Goal: Task Accomplishment & Management: Manage account settings

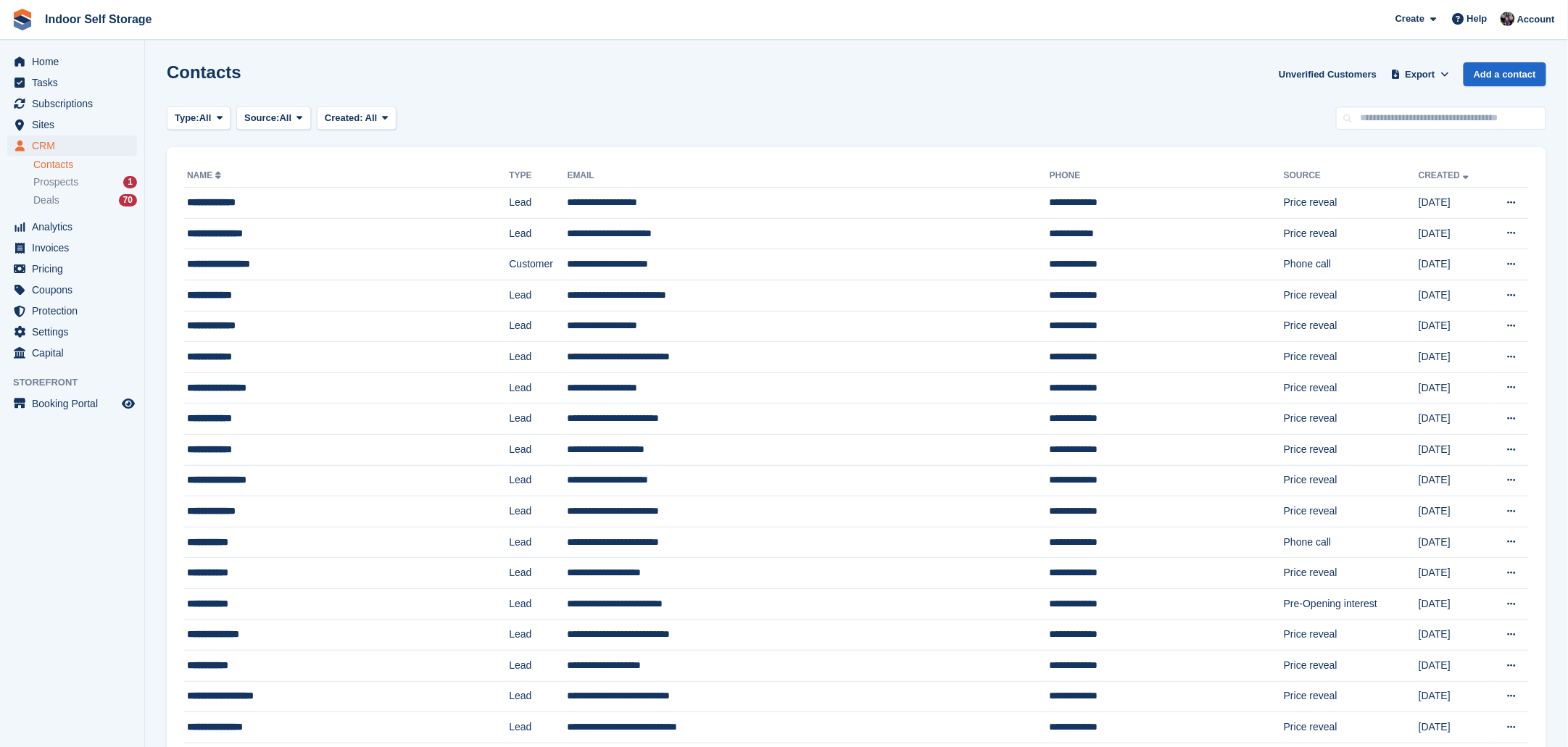
drag, startPoint x: 56, startPoint y: 164, endPoint x: 81, endPoint y: 195, distance: 39.8
click at [56, 164] on link "Contacts" at bounding box center [85, 165] width 104 height 13
click at [67, 246] on span "Invoices" at bounding box center [75, 248] width 87 height 20
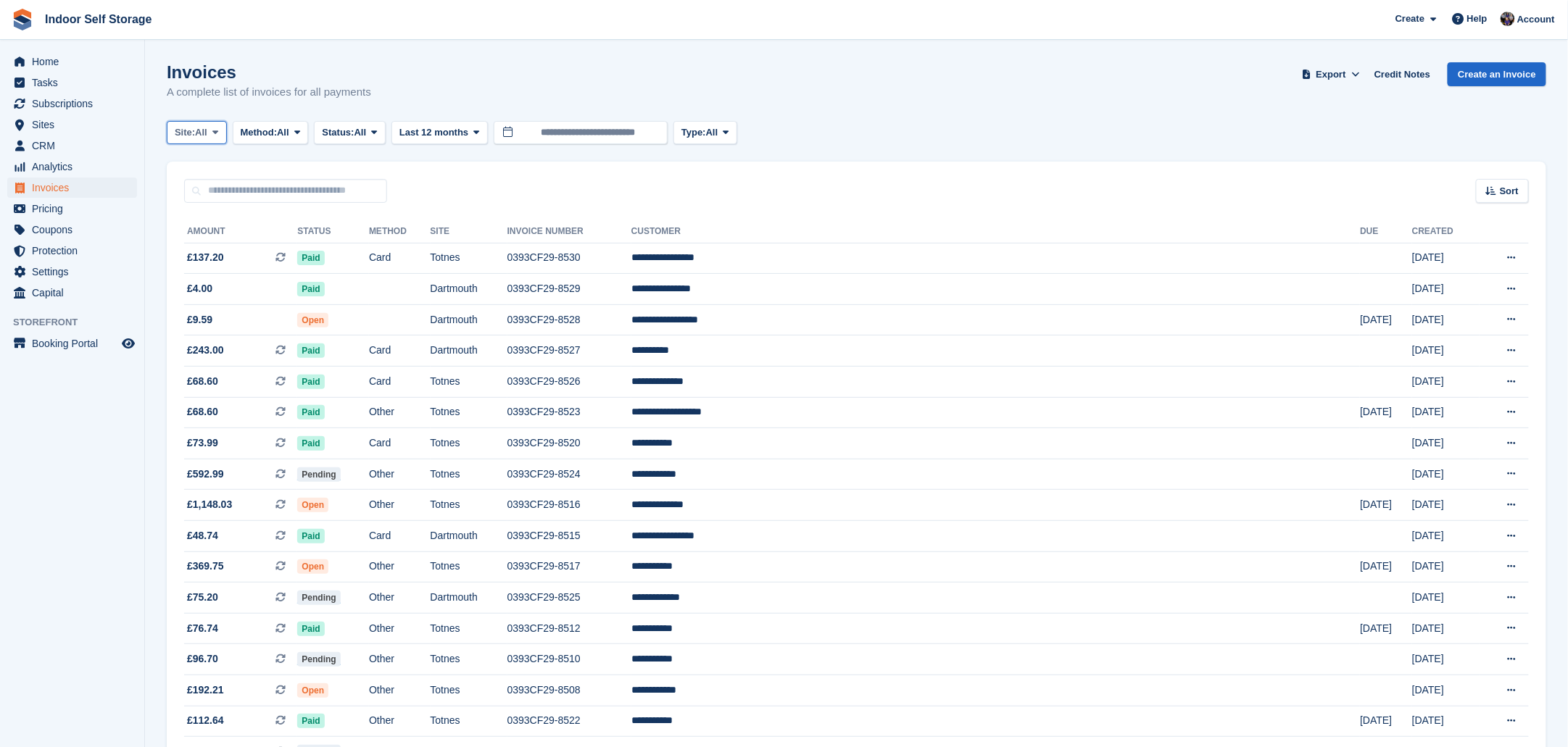
click at [221, 131] on span at bounding box center [216, 133] width 12 height 12
click at [194, 220] on link "Totnes" at bounding box center [237, 218] width 126 height 26
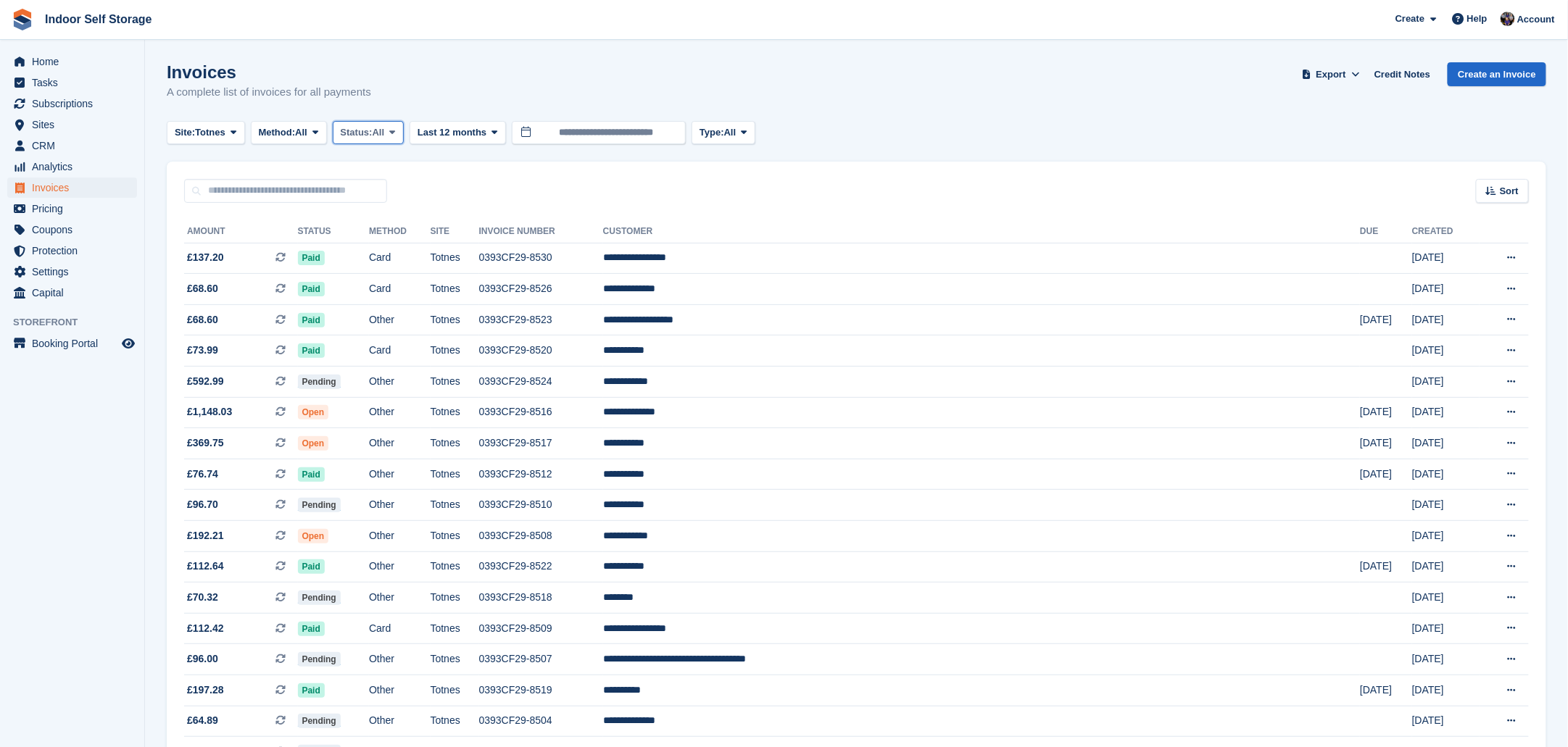
click at [394, 131] on span at bounding box center [392, 133] width 12 height 12
click at [359, 242] on link "Open" at bounding box center [403, 244] width 126 height 26
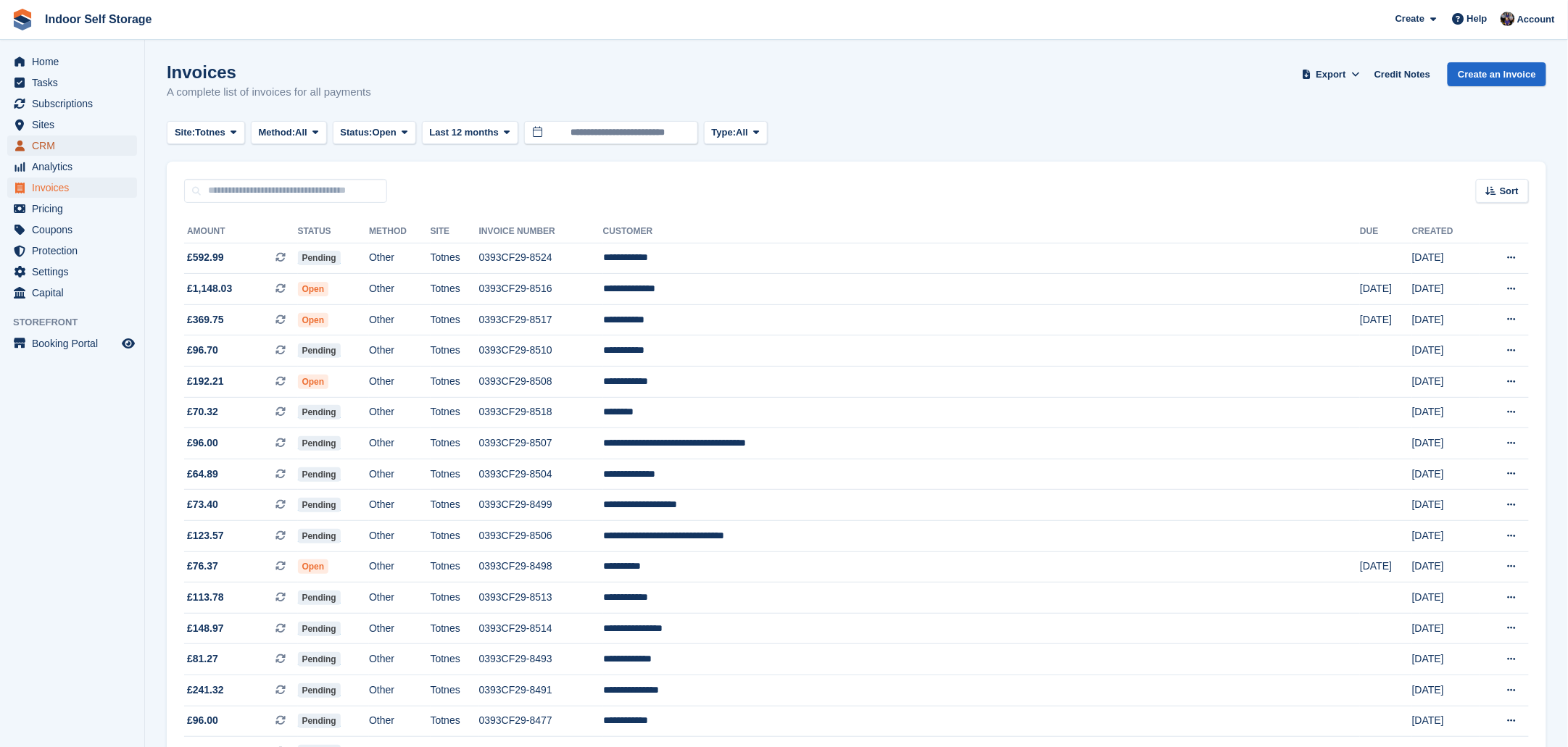
click at [39, 147] on span "CRM" at bounding box center [75, 146] width 87 height 20
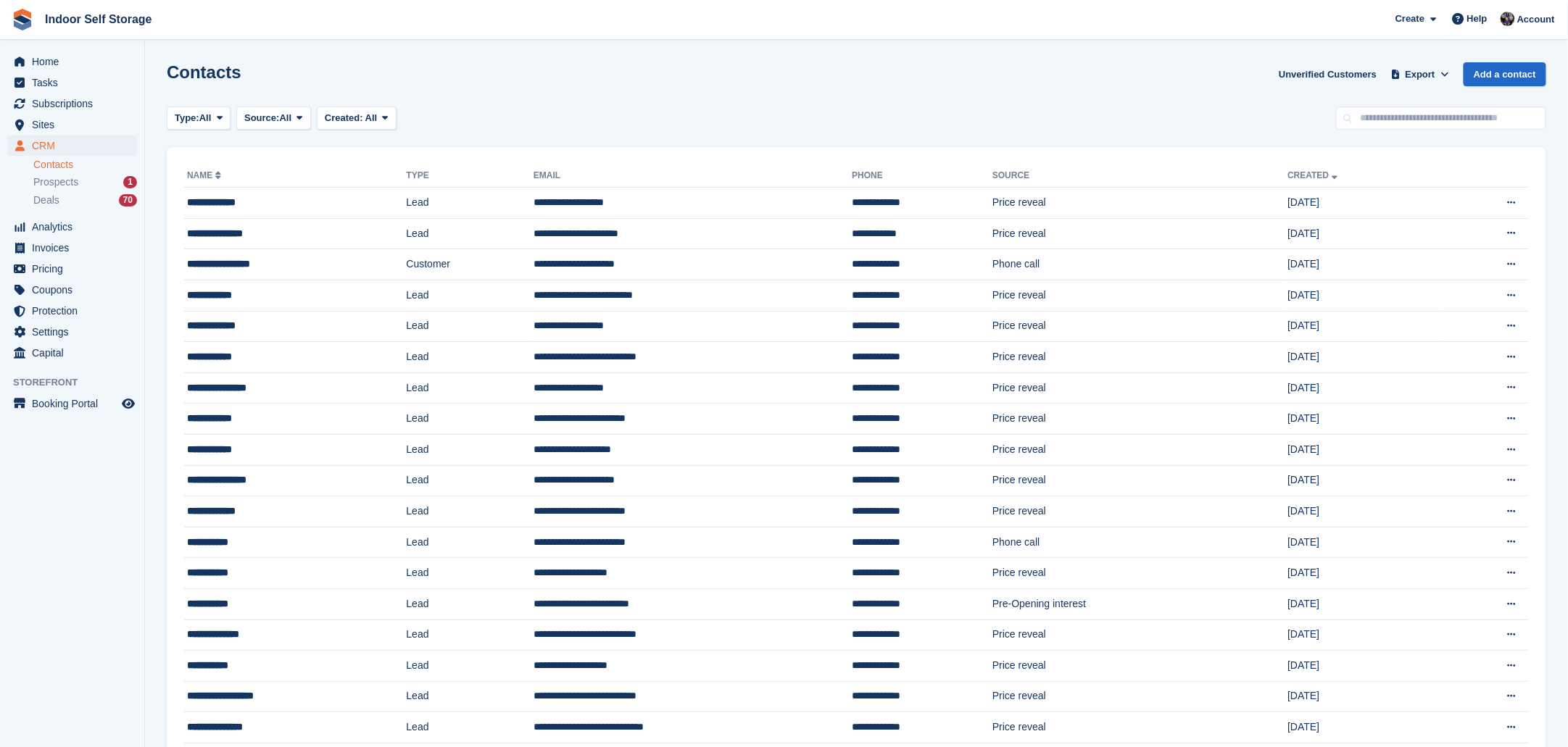
click at [44, 77] on span "Tasks" at bounding box center [75, 83] width 87 height 20
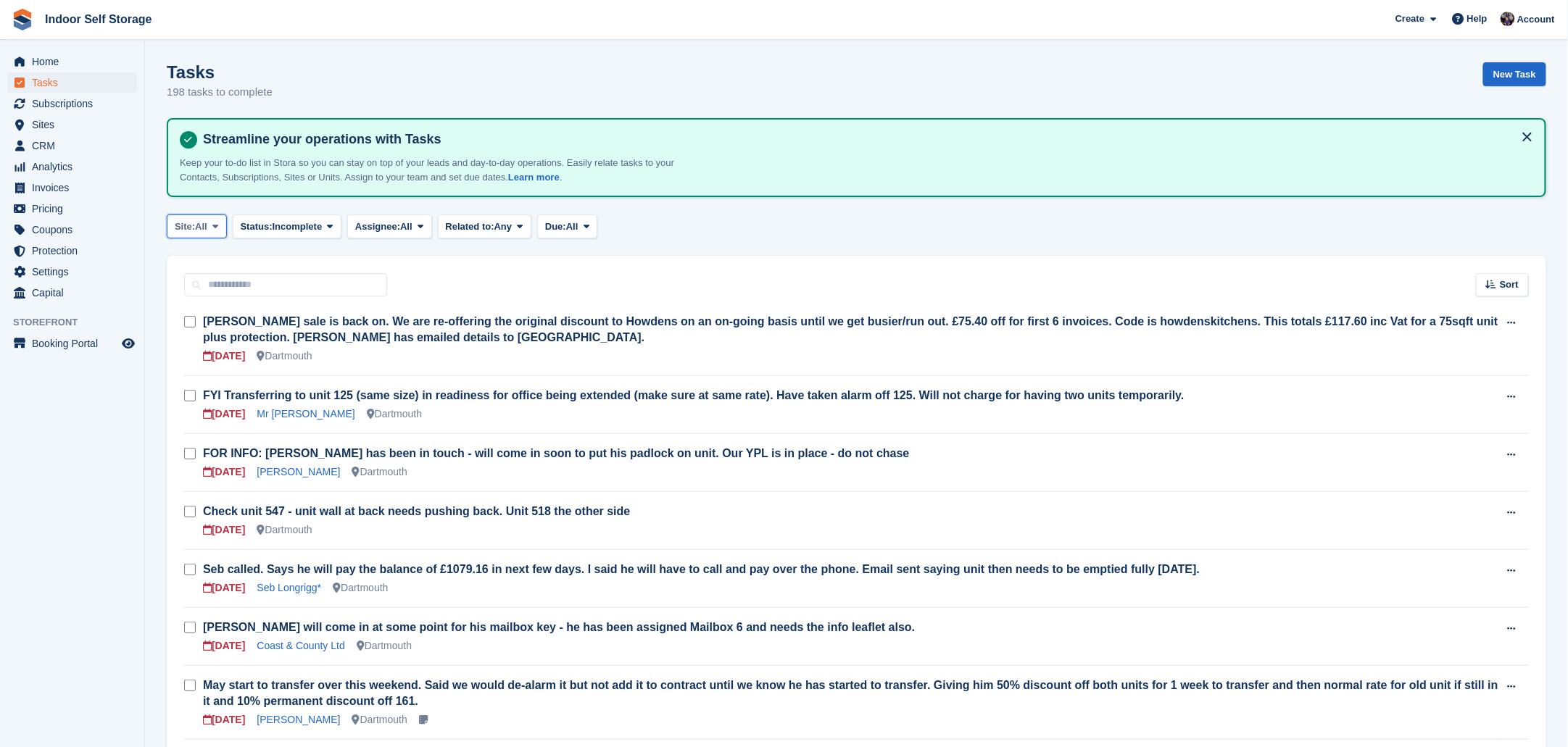
click at [216, 225] on icon at bounding box center [215, 226] width 6 height 9
drag, startPoint x: 221, startPoint y: 283, endPoint x: 241, endPoint y: 282, distance: 20.0
click at [222, 283] on link "Dartmouth" at bounding box center [237, 286] width 126 height 26
click at [257, 218] on button "Site: Dartmouth" at bounding box center [215, 227] width 96 height 24
click at [200, 309] on link "Totnes" at bounding box center [237, 312] width 126 height 26
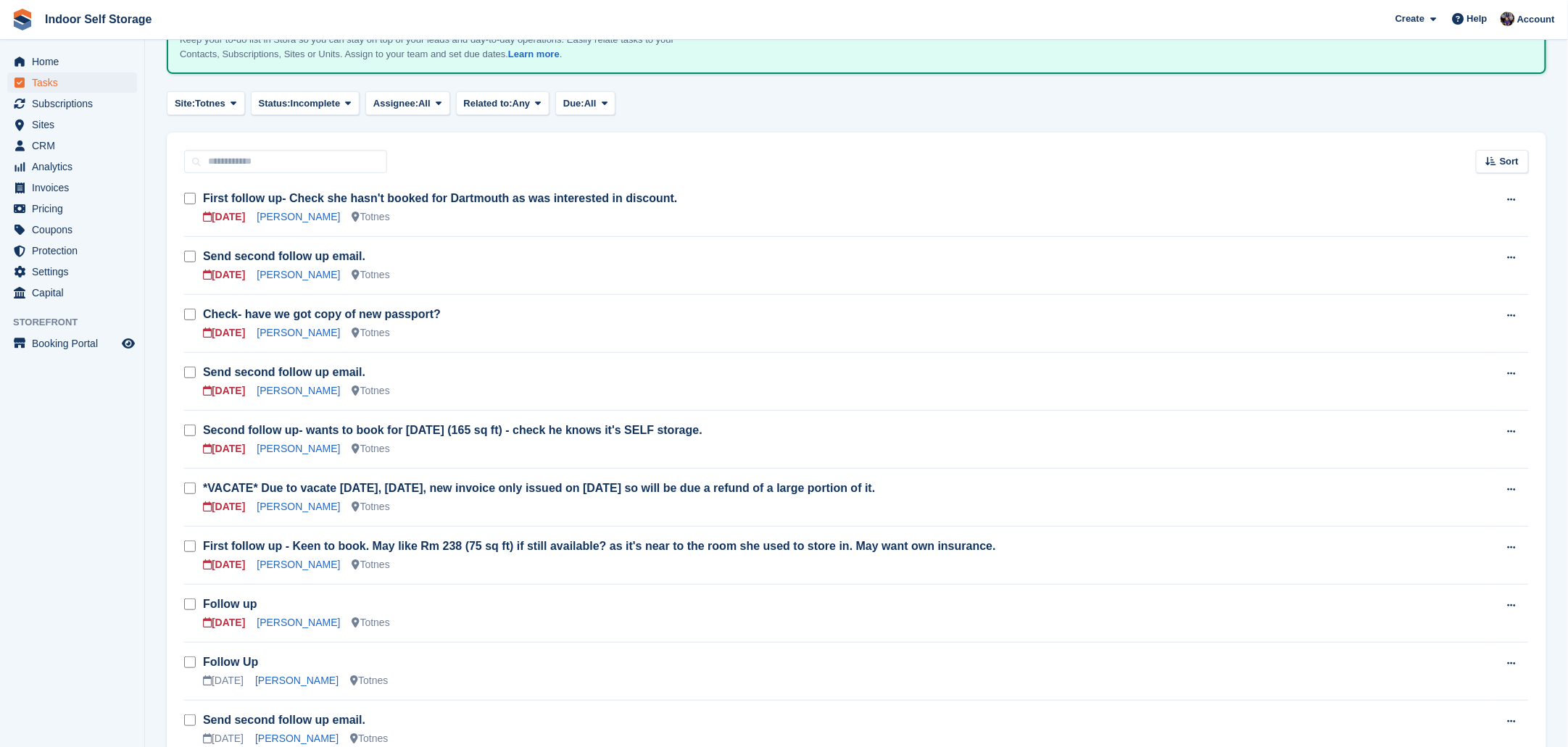
scroll to position [90, 0]
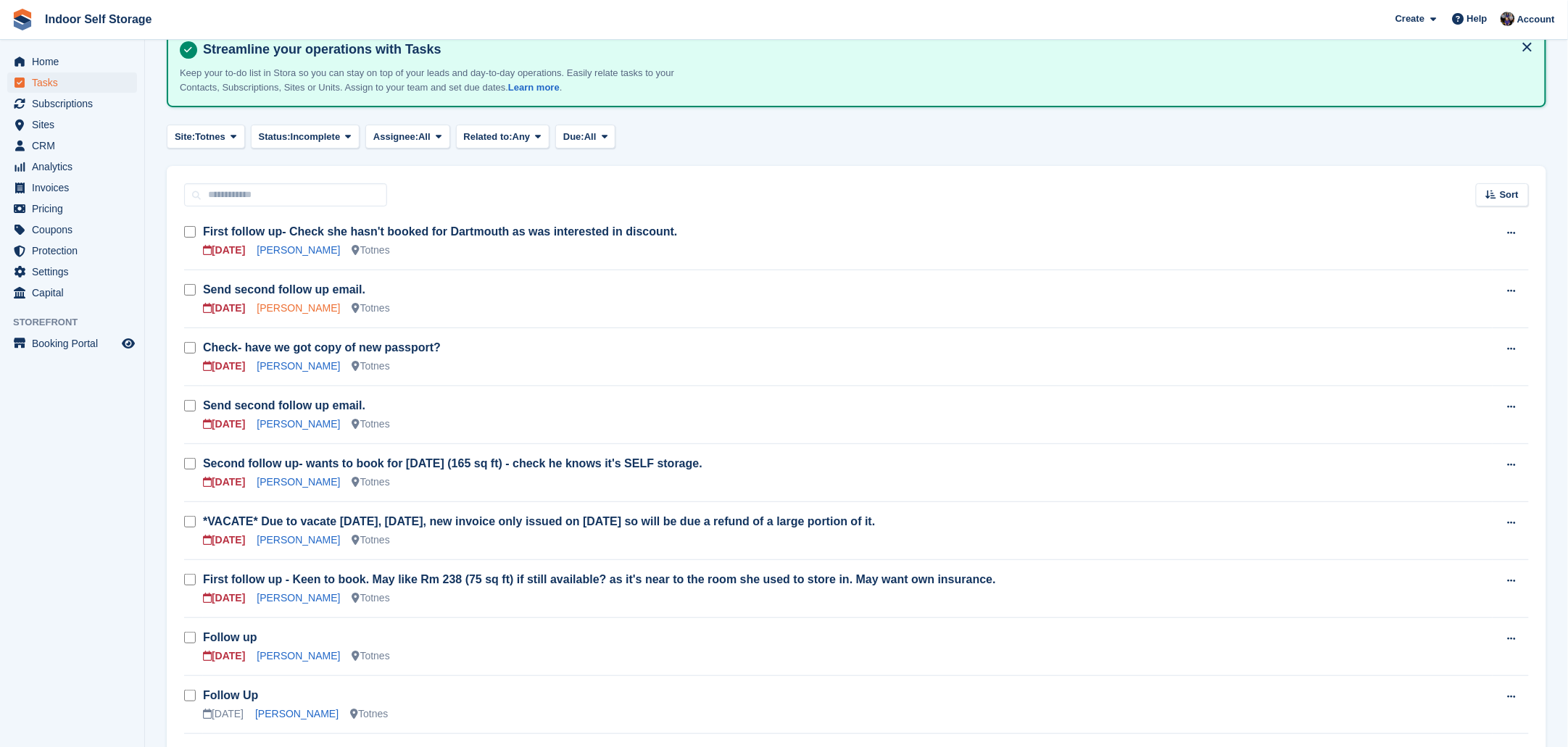
click at [299, 310] on link "[PERSON_NAME]" at bounding box center [298, 308] width 83 height 12
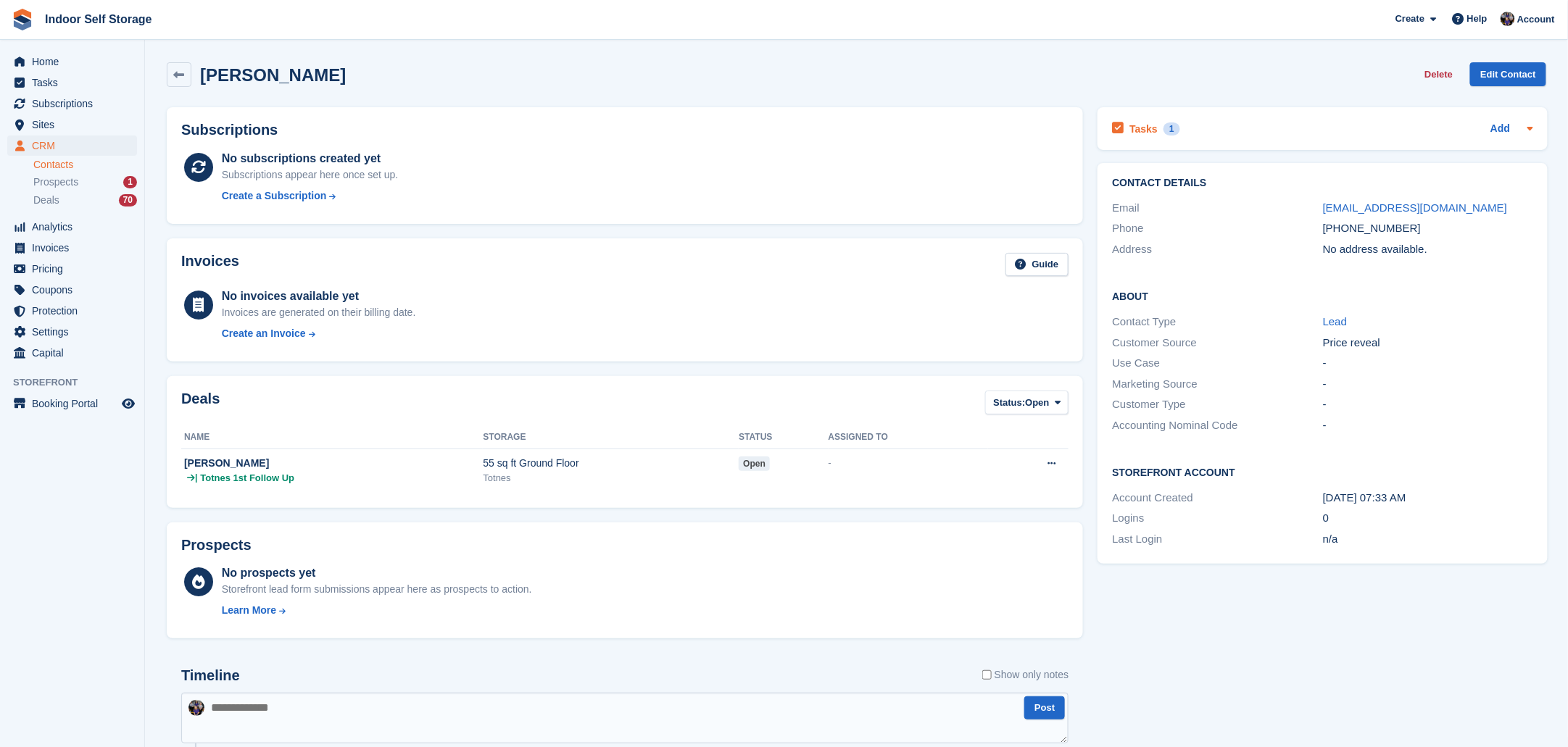
click at [1166, 125] on div "1" at bounding box center [1171, 128] width 17 height 13
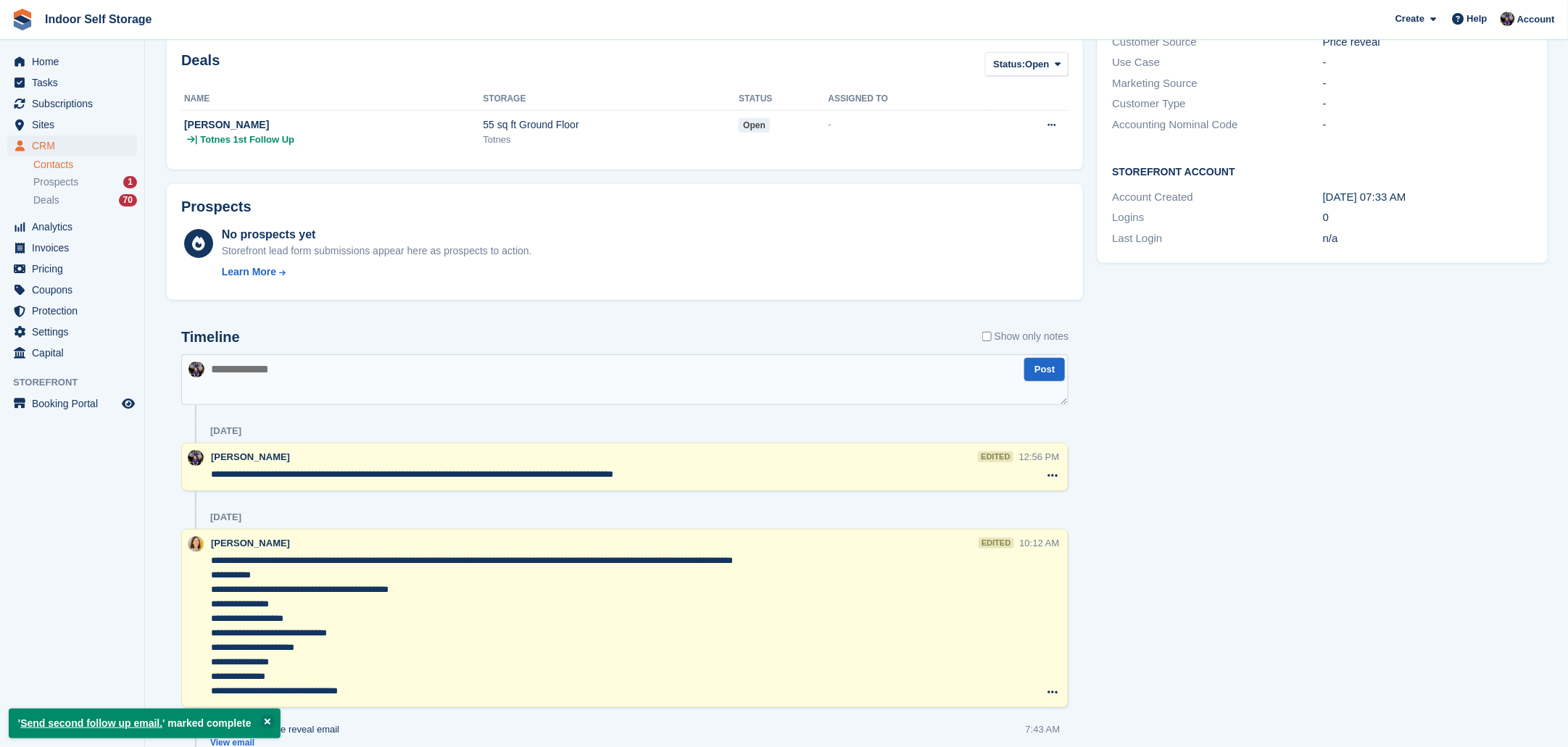
scroll to position [452, 0]
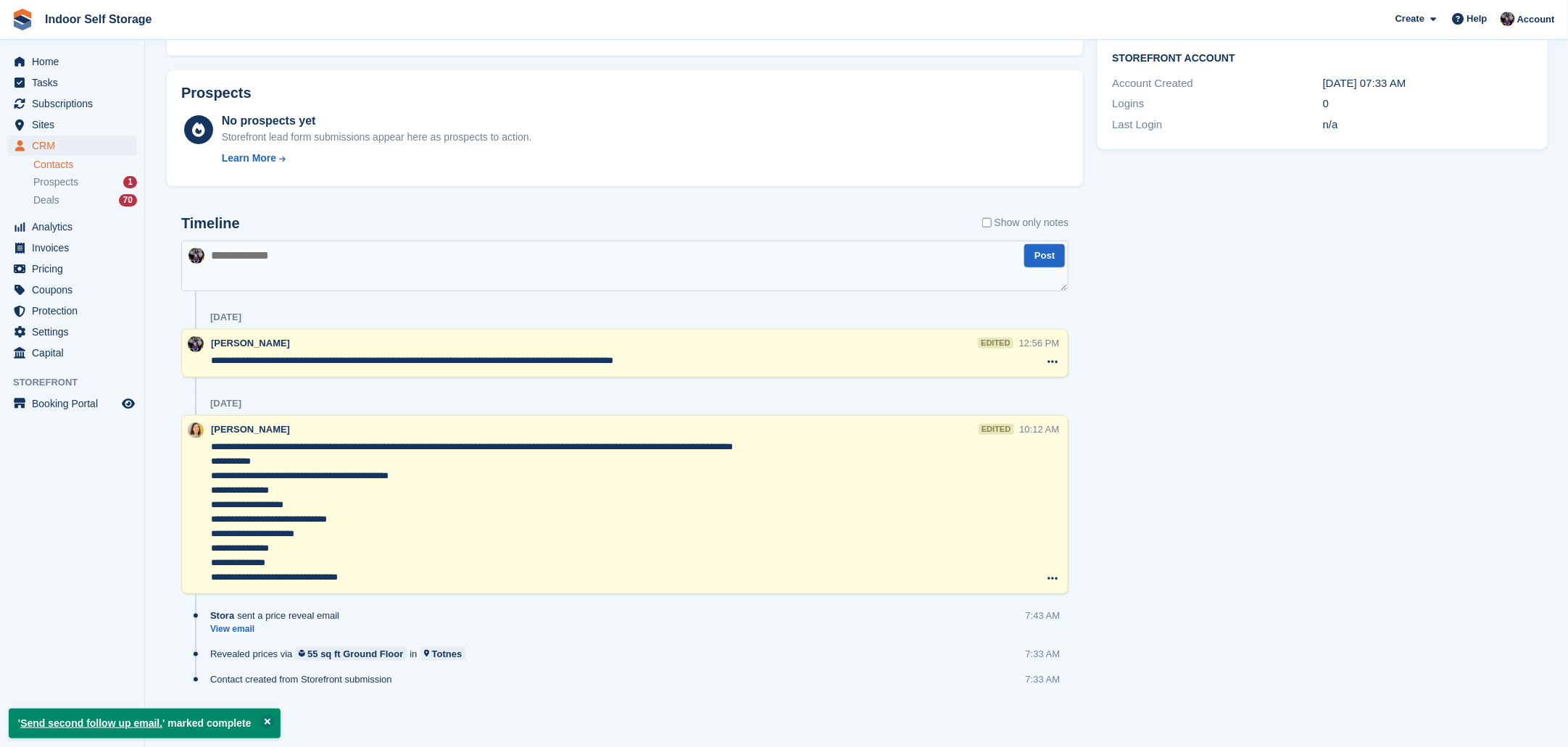
click at [255, 256] on textarea at bounding box center [624, 266] width 887 height 51
type textarea "**********"
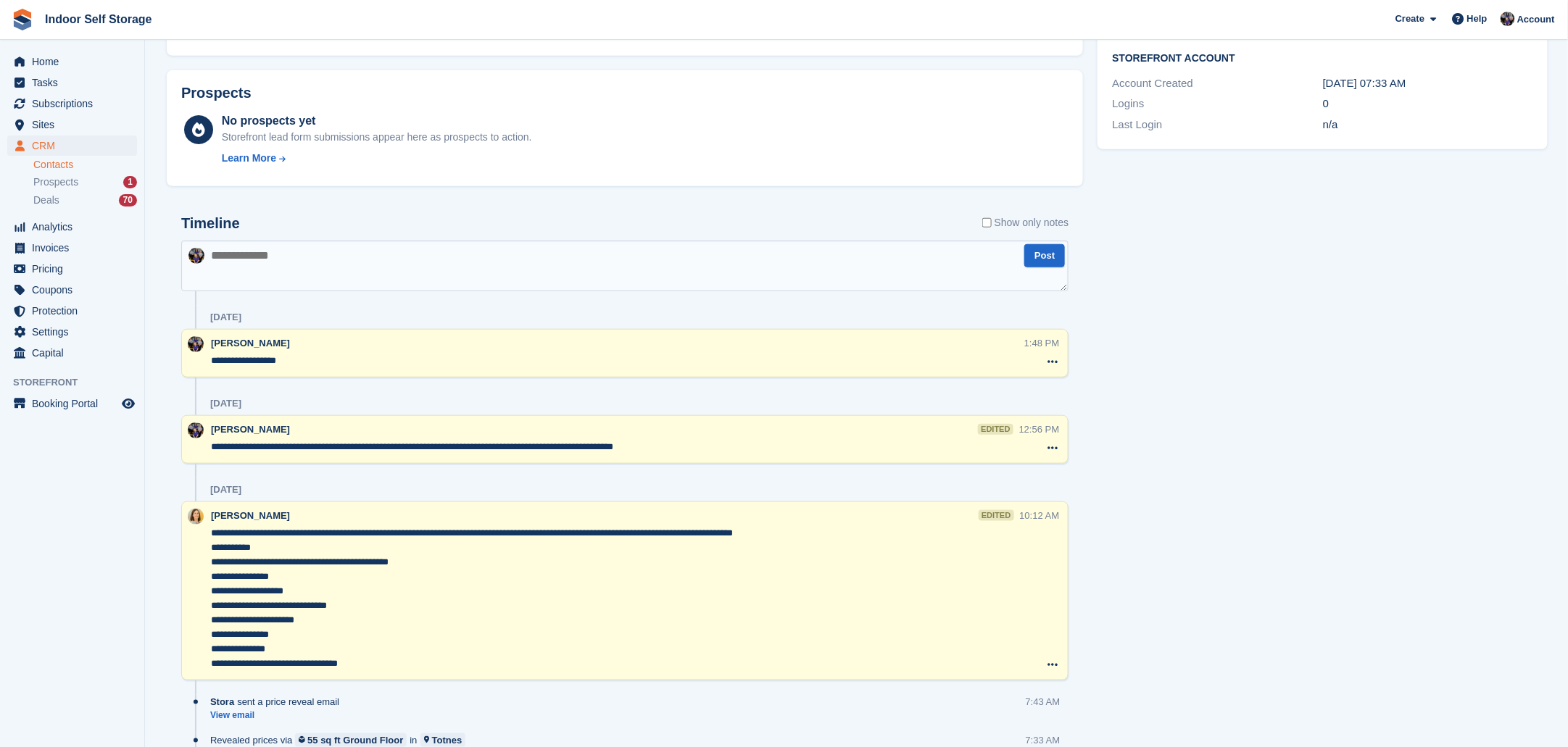
click at [317, 360] on textarea "**********" at bounding box center [617, 360] width 813 height 14
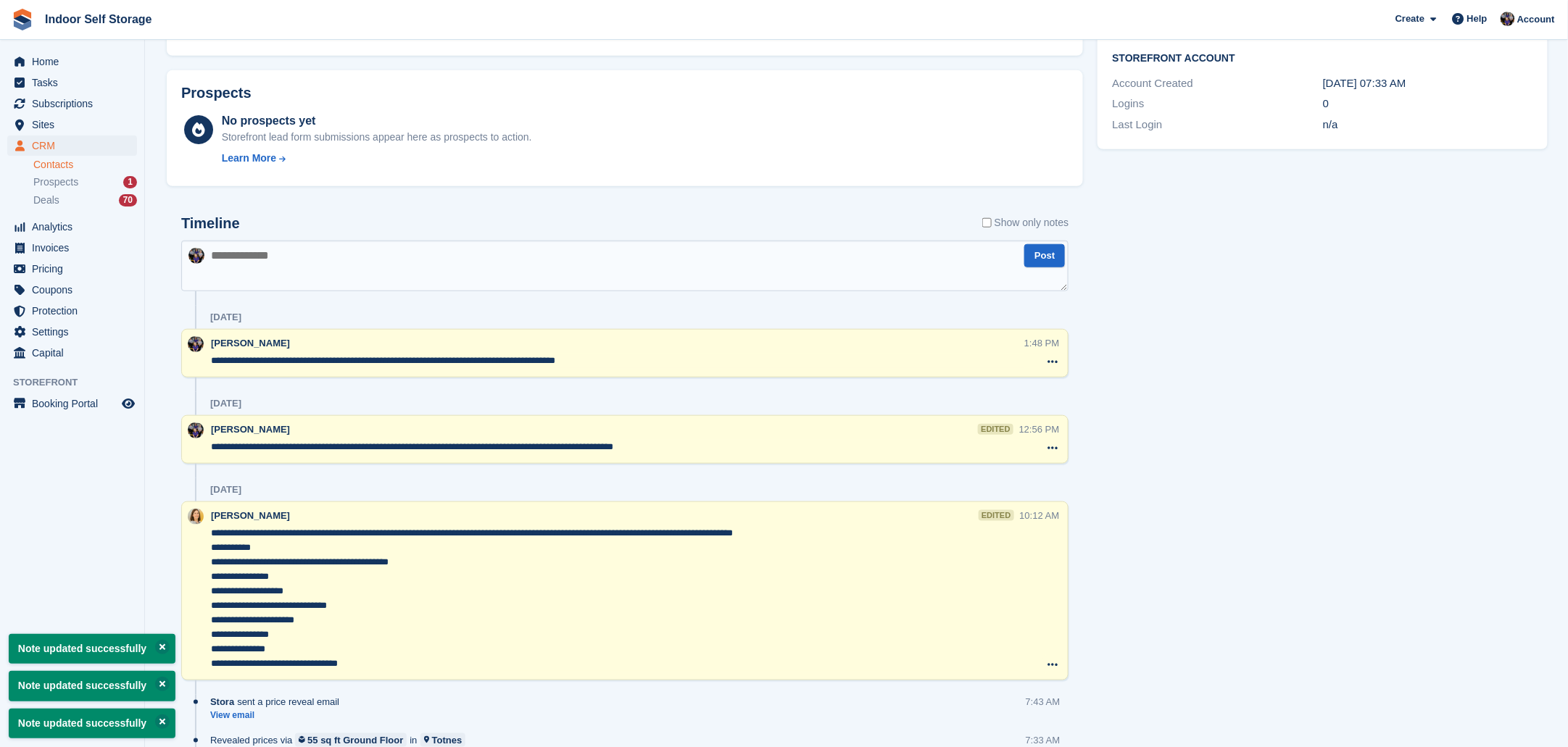
scroll to position [0, 0]
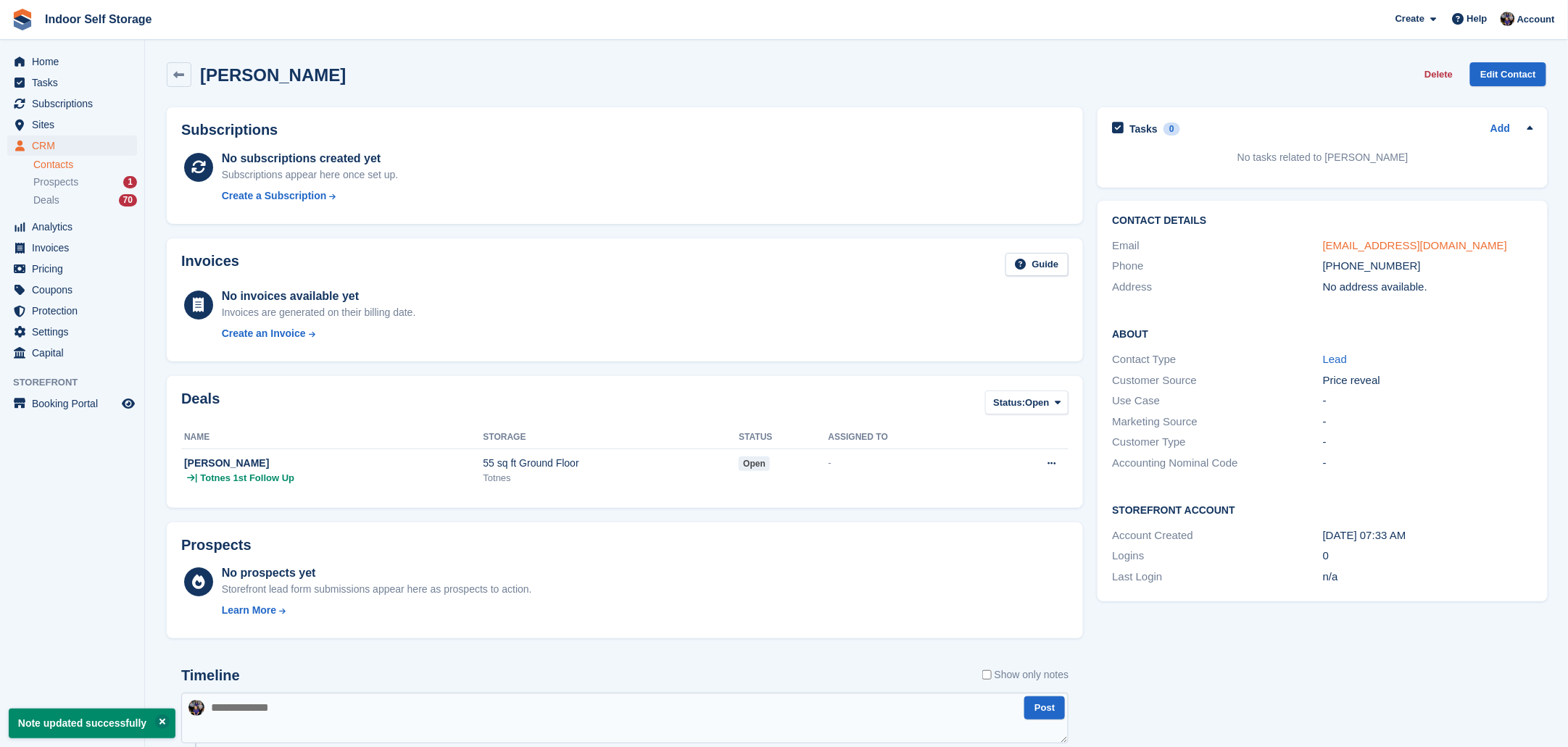
type textarea "**********"
click at [1357, 246] on link "[EMAIL_ADDRESS][DOMAIN_NAME]" at bounding box center [1415, 245] width 184 height 13
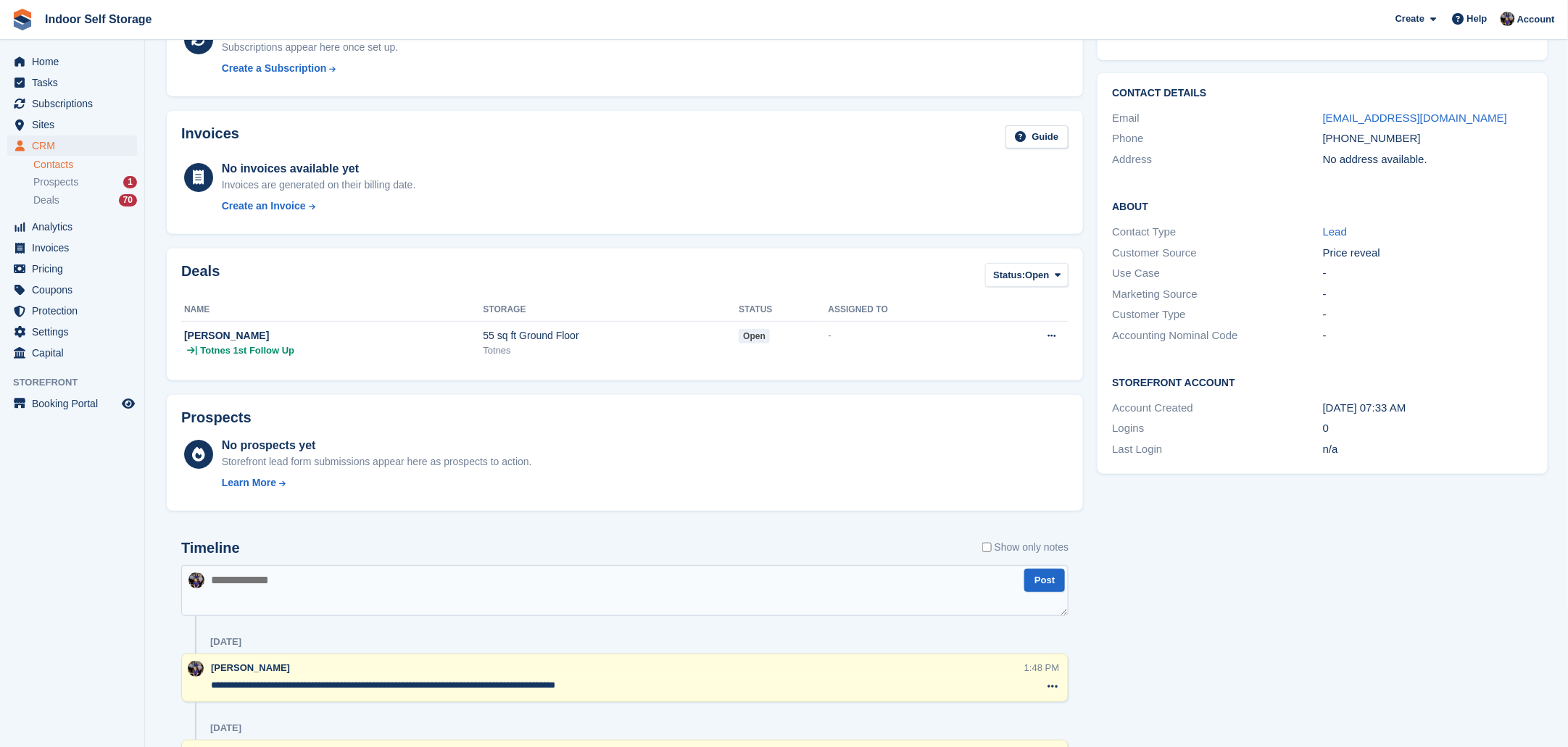
scroll to position [88, 0]
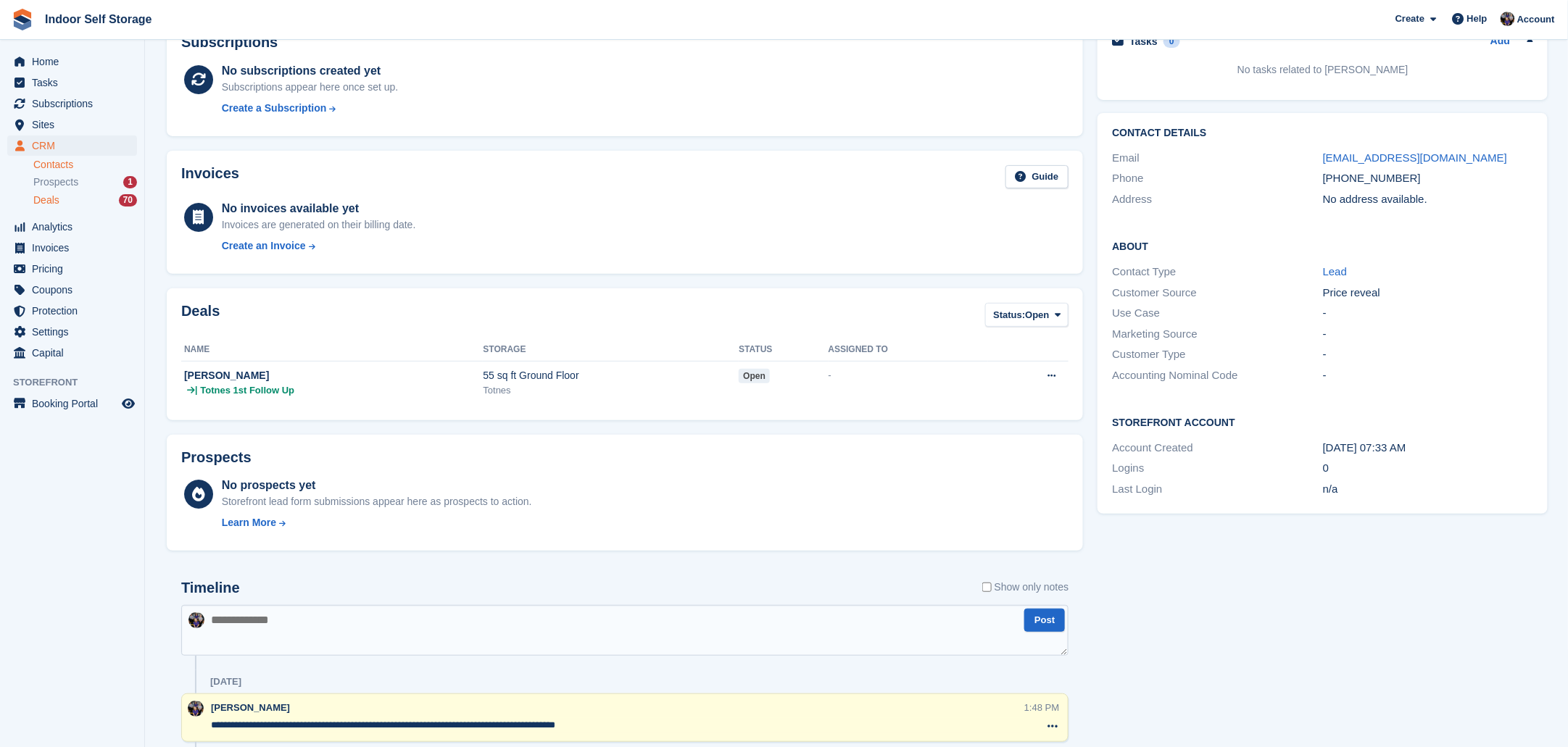
click at [45, 201] on span "Deals" at bounding box center [46, 200] width 26 height 13
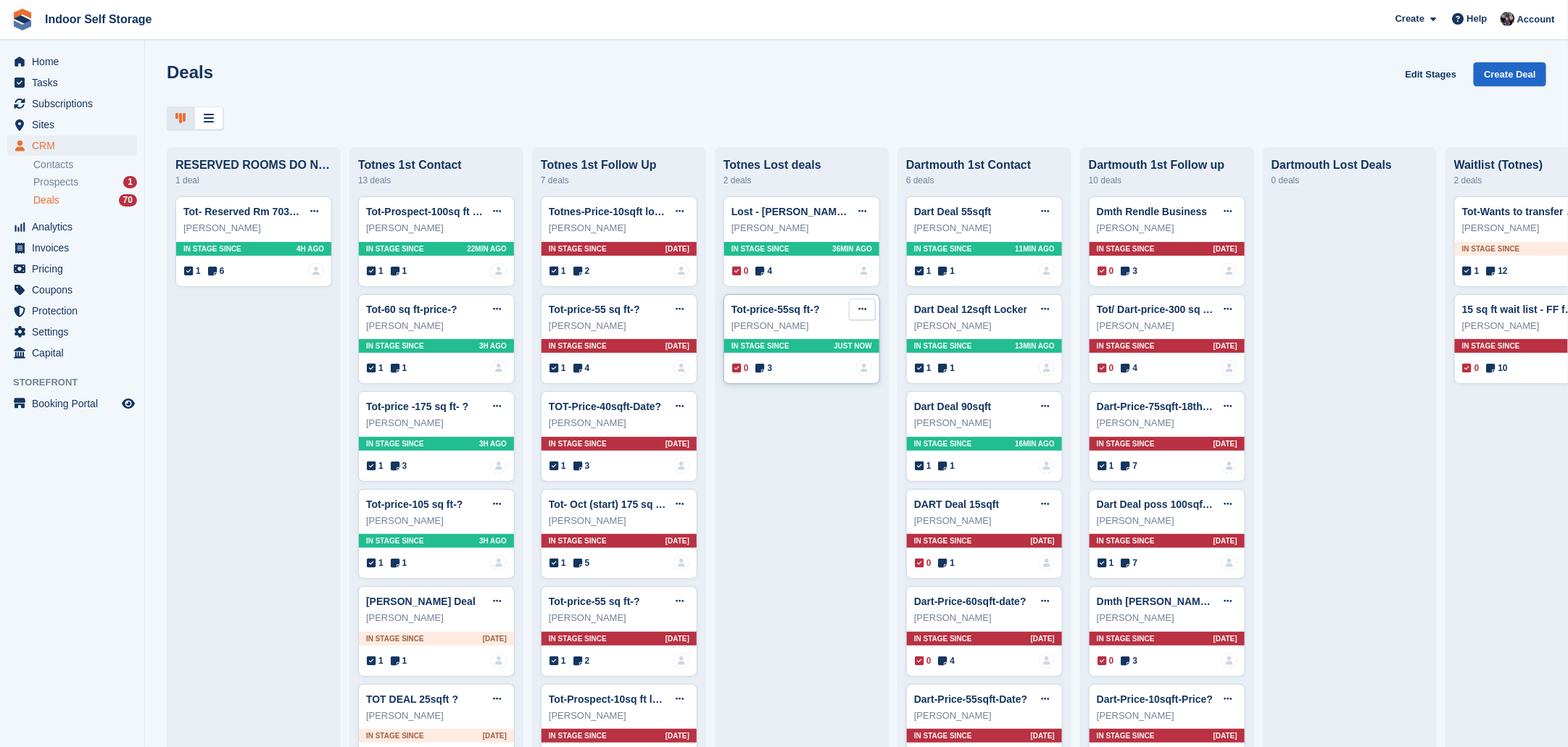
click at [856, 311] on button at bounding box center [862, 310] width 27 height 22
click at [771, 340] on p "Edit deal" at bounding box center [806, 338] width 126 height 19
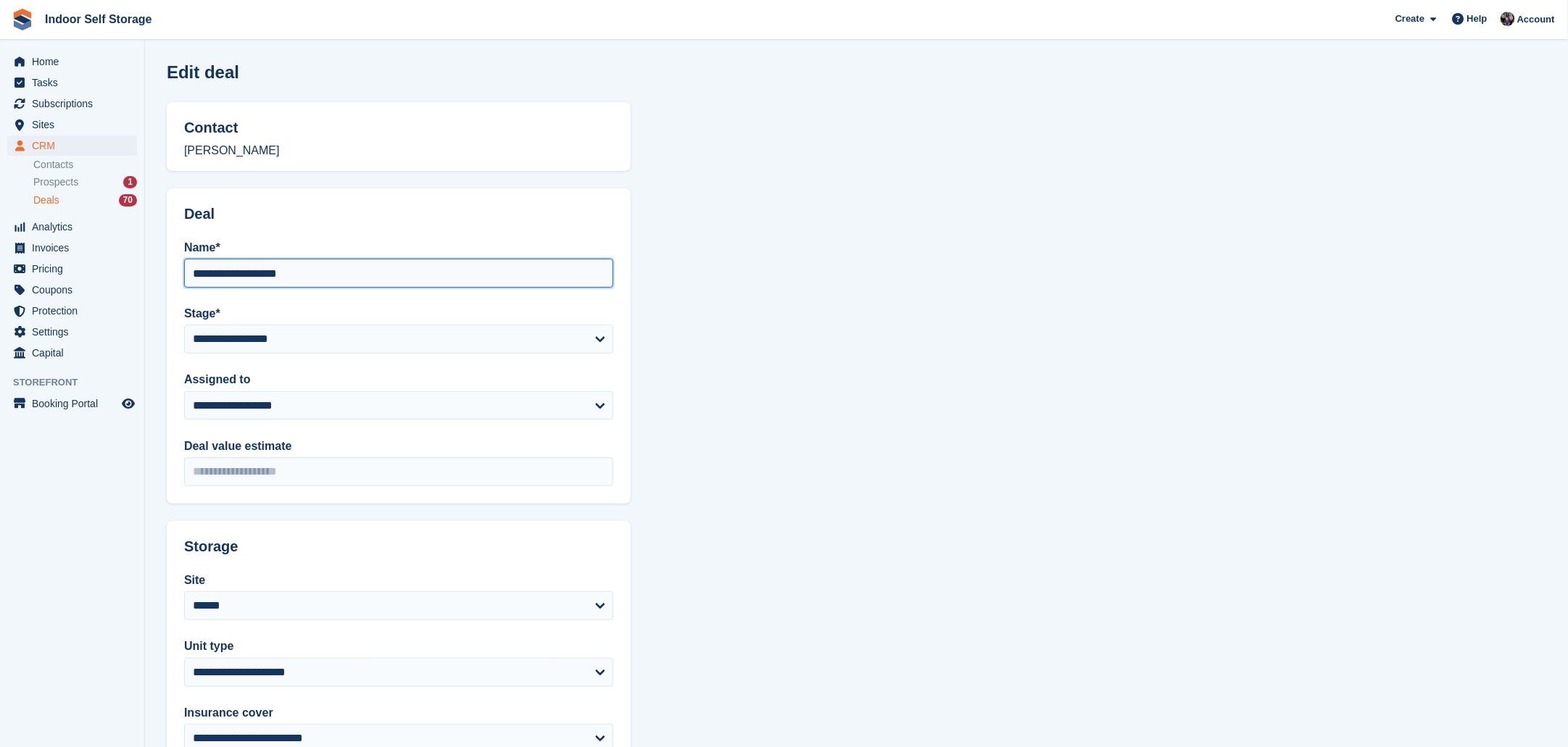
click at [299, 275] on input "**********" at bounding box center [399, 273] width 429 height 29
type input "*"
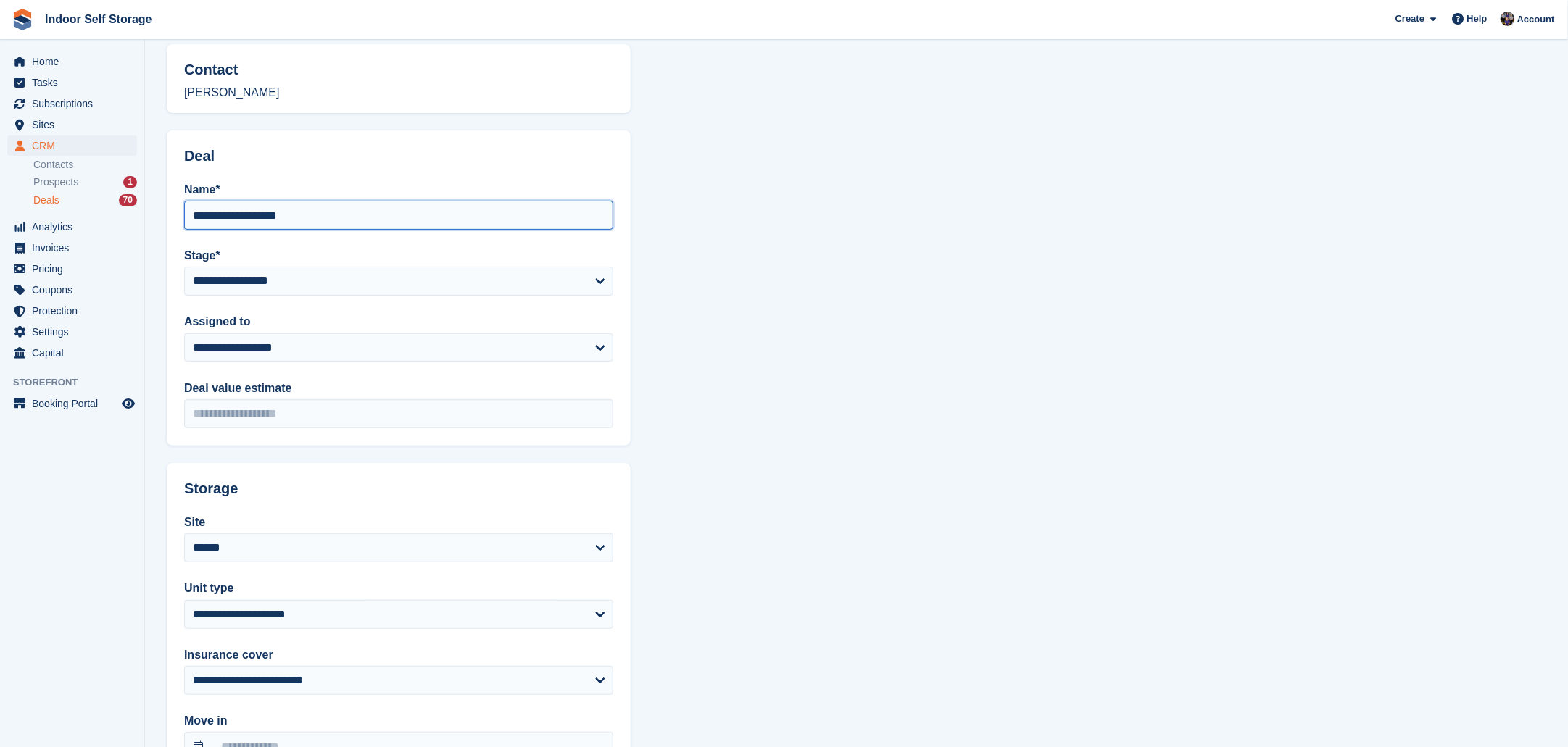
scroll to position [173, 0]
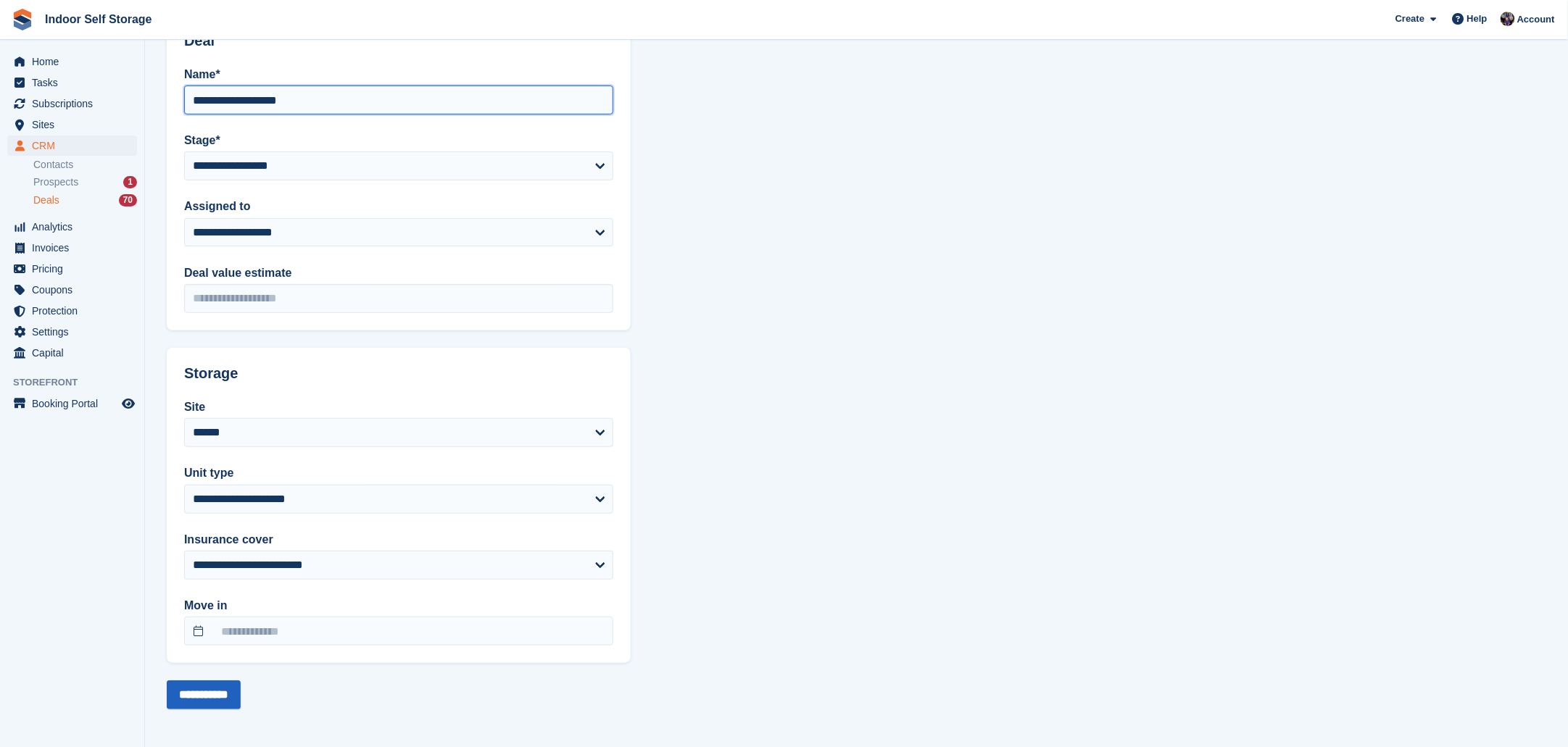
type input "**********"
click at [232, 680] on input "**********" at bounding box center [204, 695] width 74 height 29
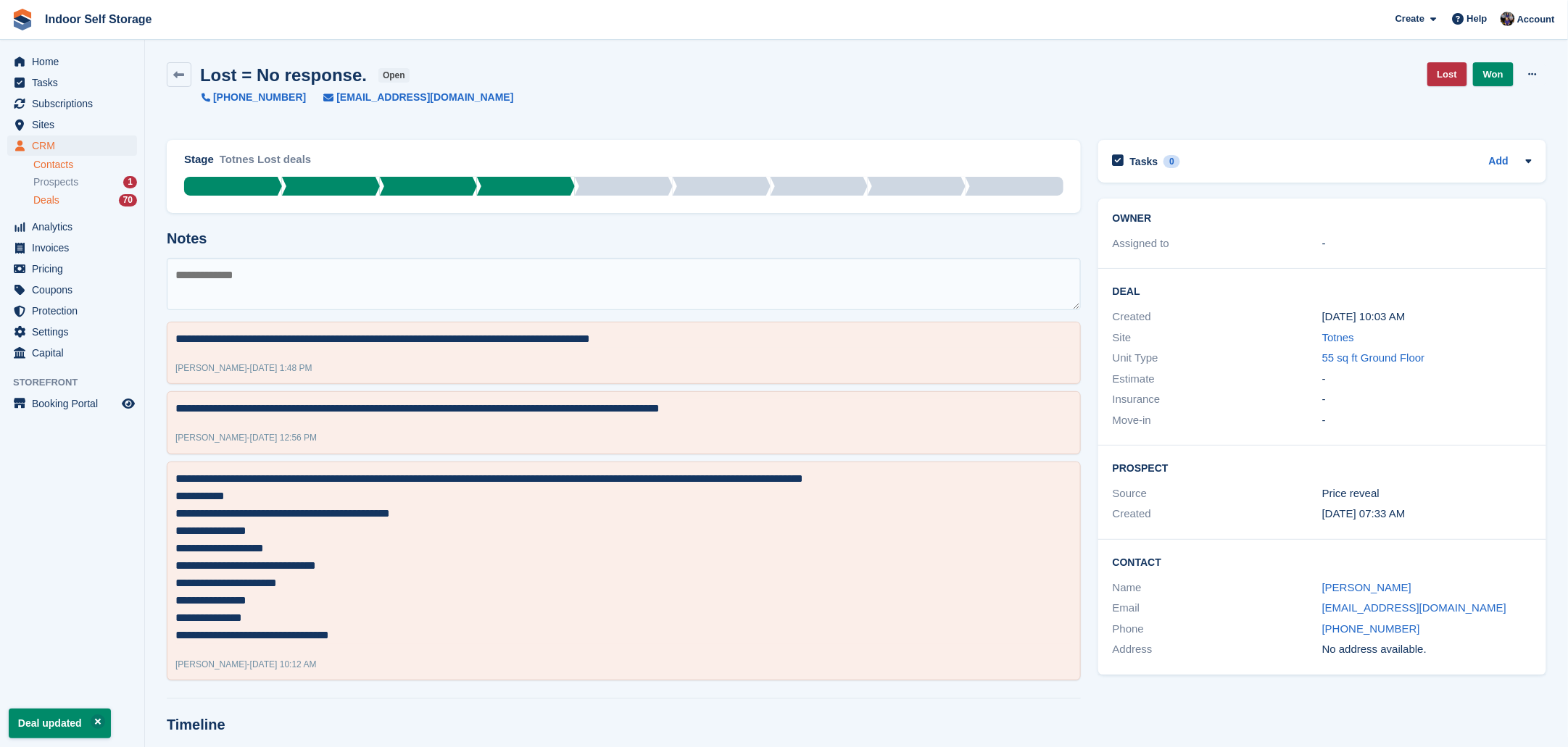
click at [56, 166] on link "Contacts" at bounding box center [85, 165] width 104 height 13
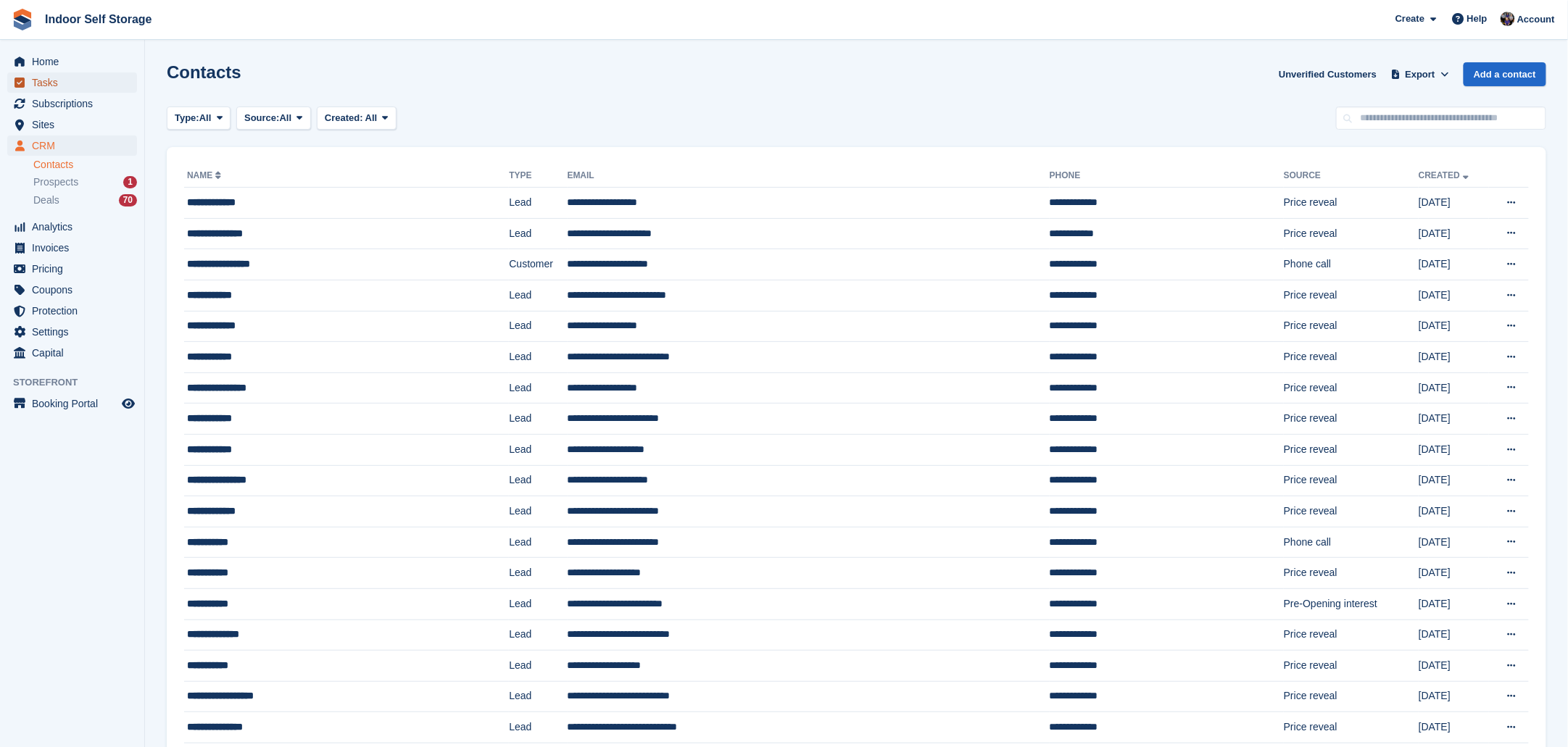
click at [37, 86] on span "Tasks" at bounding box center [75, 83] width 87 height 20
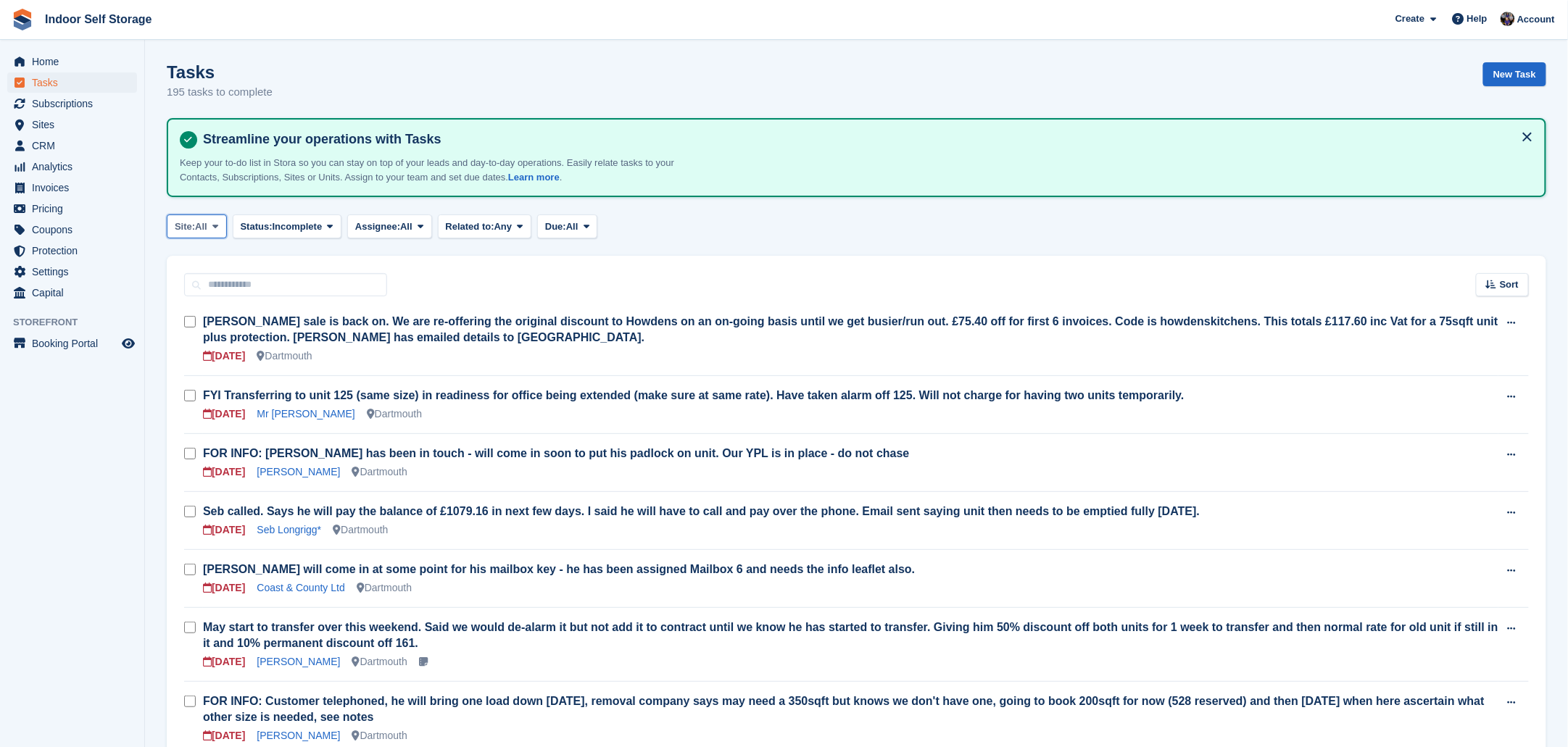
click at [221, 222] on span at bounding box center [216, 227] width 12 height 12
click at [195, 310] on link "Totnes" at bounding box center [237, 312] width 126 height 26
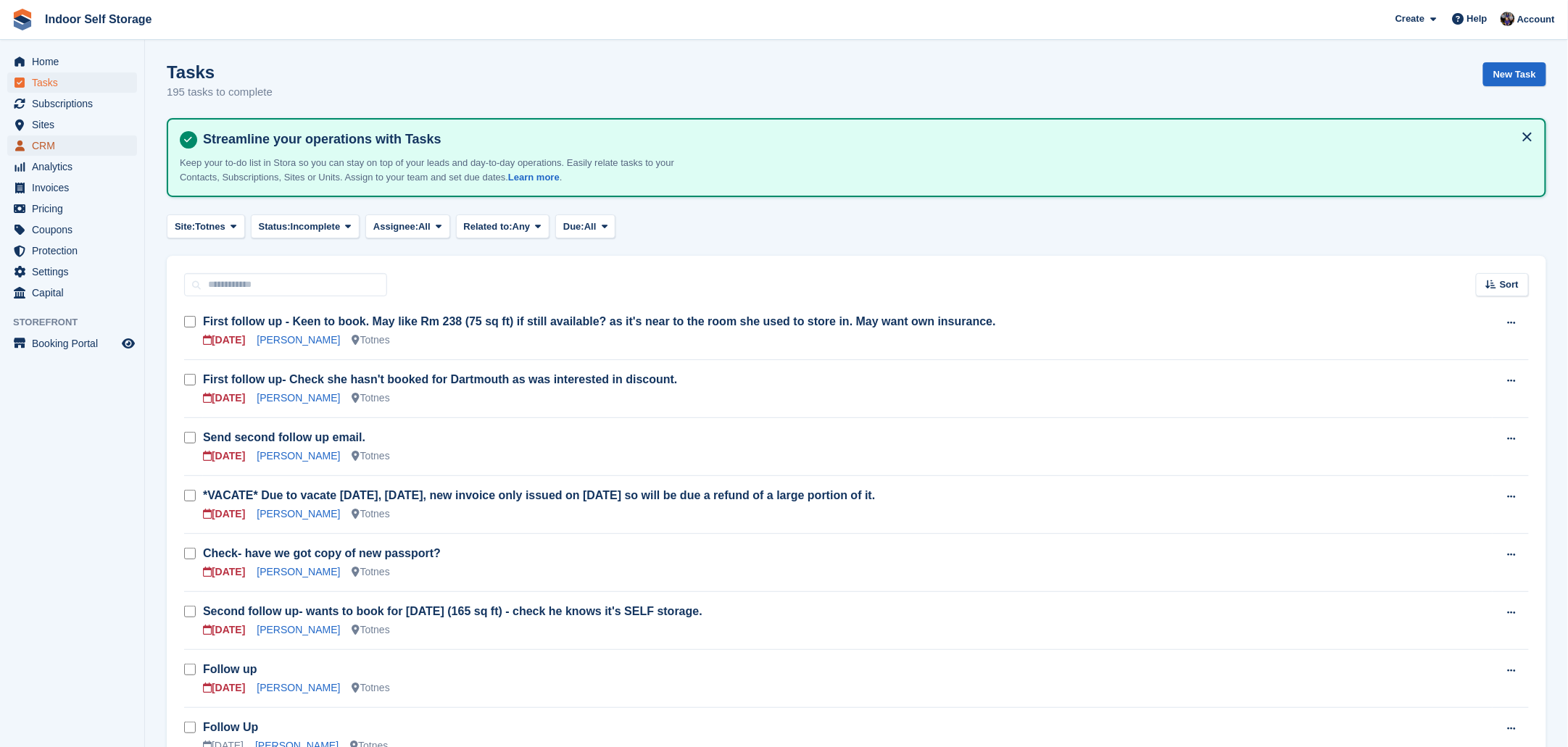
click at [46, 146] on span "CRM" at bounding box center [75, 146] width 87 height 20
